Goal: Task Accomplishment & Management: Manage account settings

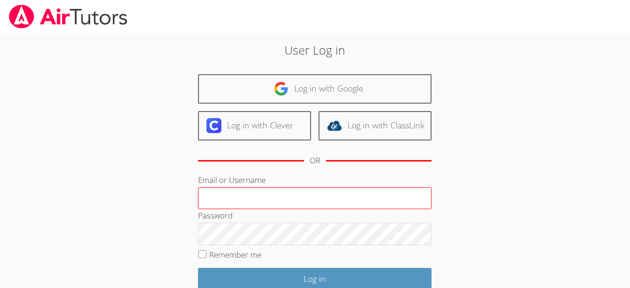
click at [219, 196] on input "Email or Username" at bounding box center [315, 198] width 234 height 22
click at [219, 203] on input "Email or Username" at bounding box center [315, 198] width 234 height 22
type input "s"
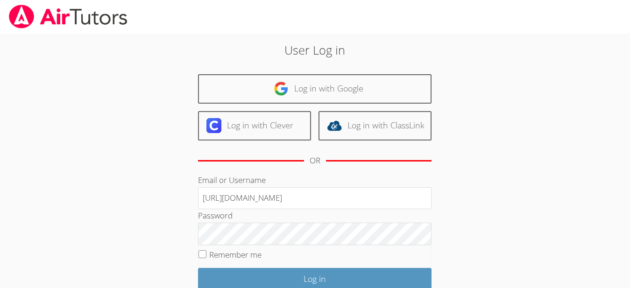
type input "[URL][DOMAIN_NAME]"
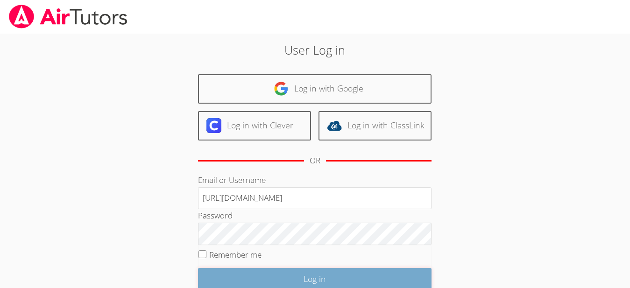
click at [254, 275] on input "Log in" at bounding box center [315, 279] width 234 height 22
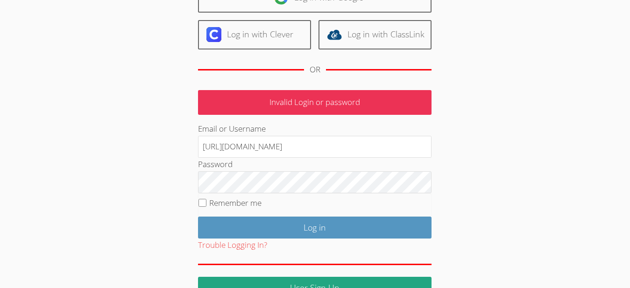
scroll to position [91, 0]
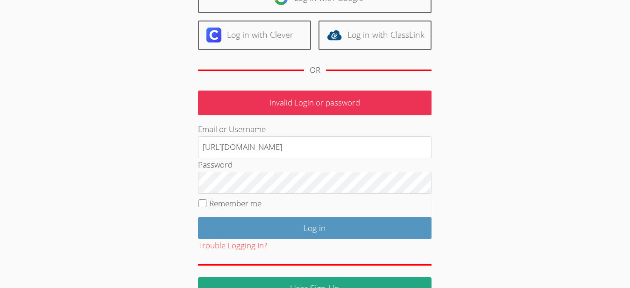
click at [171, 199] on div "User Log in Log in with Google Log in with Clever Log in with ClassLink OR Inva…" at bounding box center [315, 124] width 340 height 349
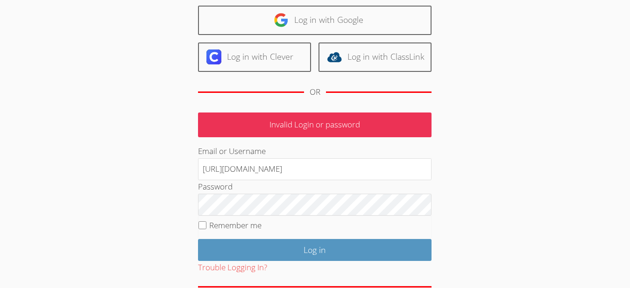
scroll to position [0, 0]
